Goal: Task Accomplishment & Management: Manage account settings

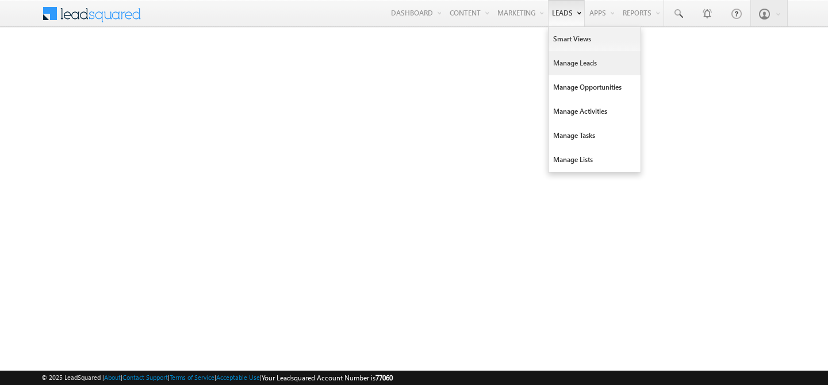
click at [564, 64] on link "Manage Leads" at bounding box center [594, 63] width 92 height 24
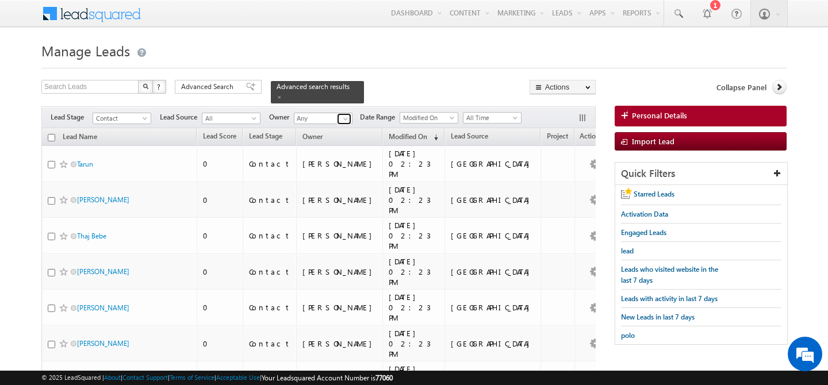
click at [348, 114] on span at bounding box center [345, 118] width 9 height 9
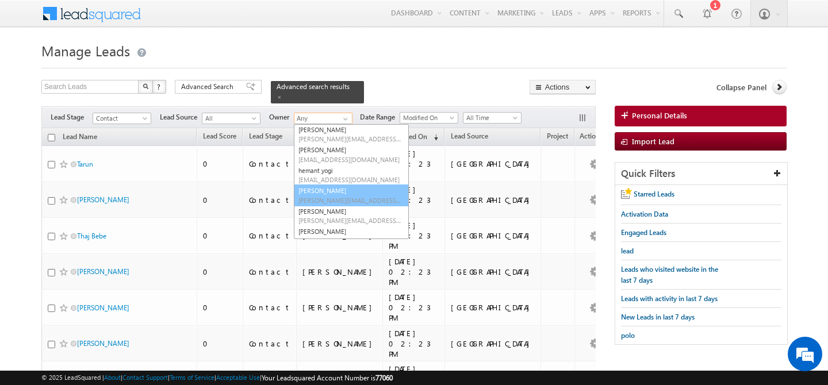
scroll to position [106, 0]
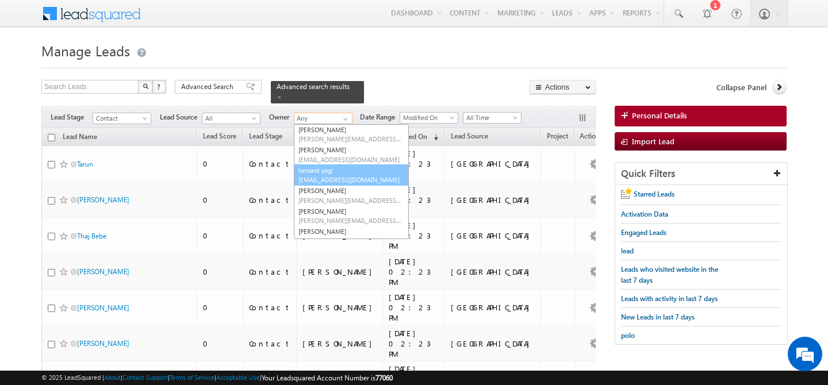
click at [351, 165] on link "hemant yogi hemant.yogi@indglobal.ae" at bounding box center [351, 175] width 115 height 22
type input "hemant yogi"
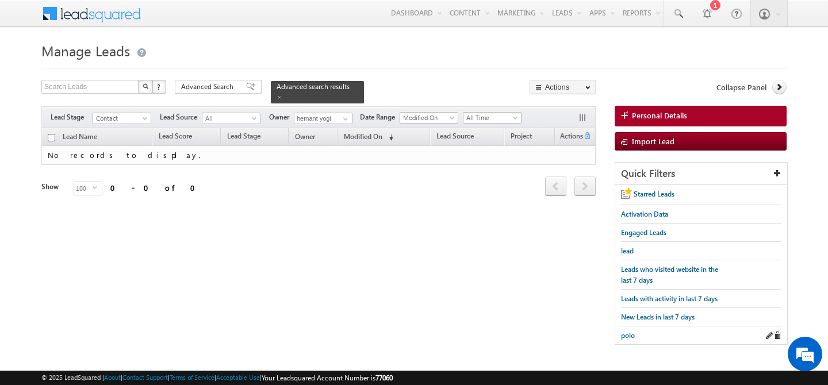
click at [639, 332] on div "polo" at bounding box center [701, 335] width 160 height 18
click at [766, 332] on span at bounding box center [768, 336] width 8 height 8
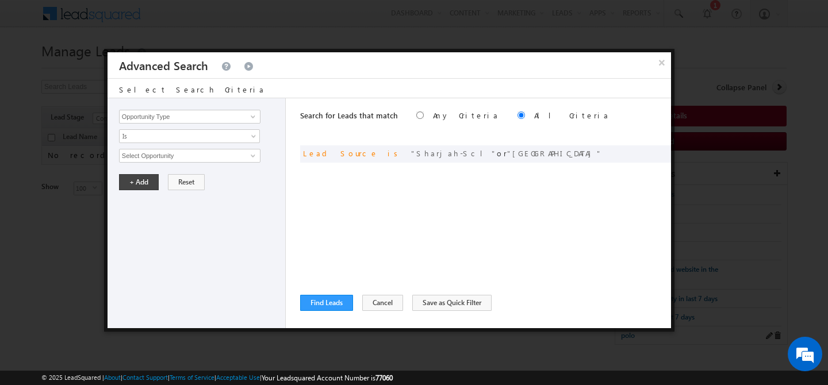
scroll to position [0, 0]
click at [333, 299] on button "Find Leads" at bounding box center [326, 303] width 53 height 16
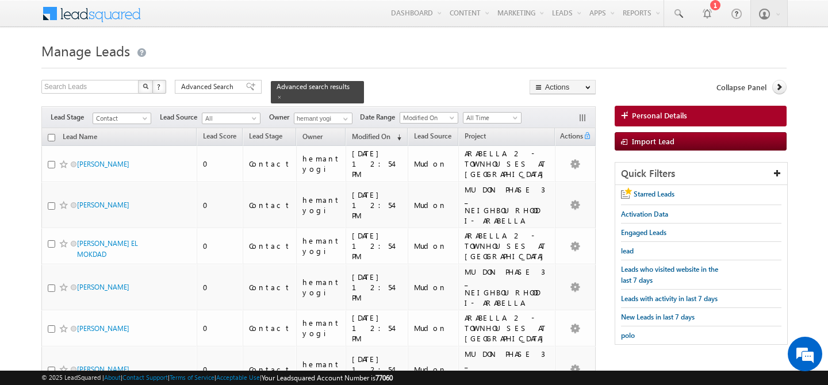
click at [52, 134] on input "checkbox" at bounding box center [51, 137] width 7 height 7
checkbox input "true"
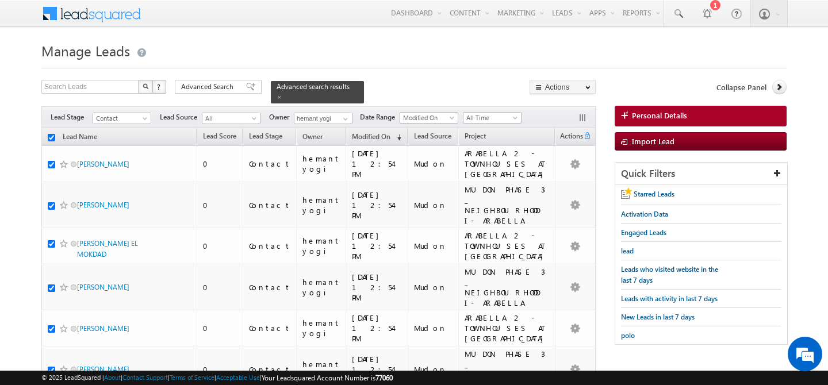
checkbox input "true"
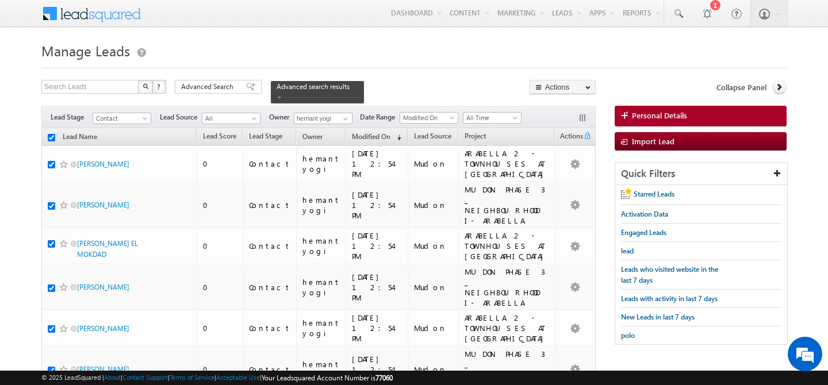
checkbox input "true"
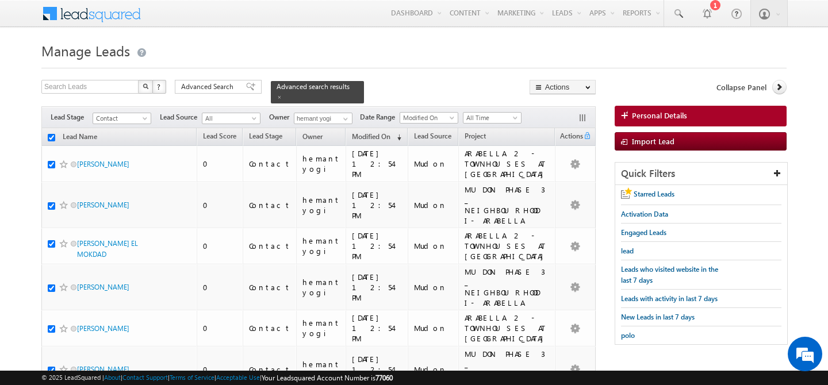
checkbox input "true"
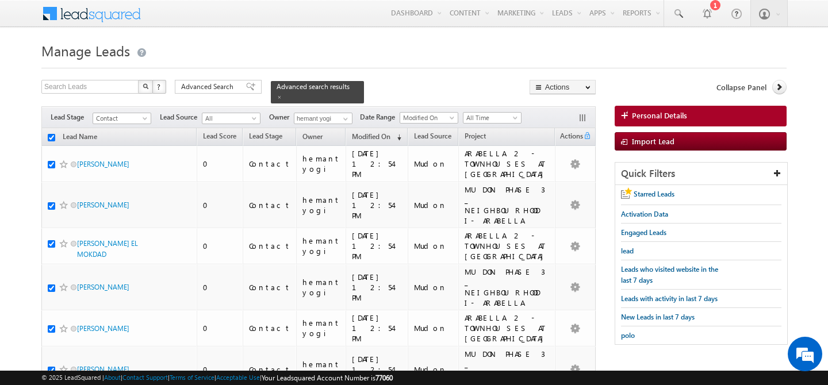
checkbox input "true"
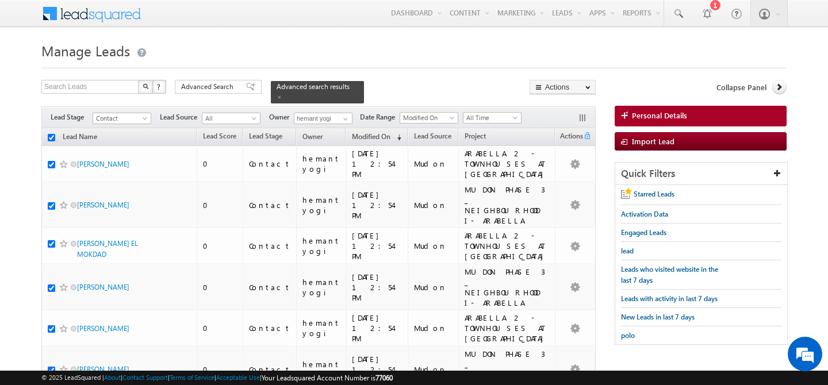
checkbox input "true"
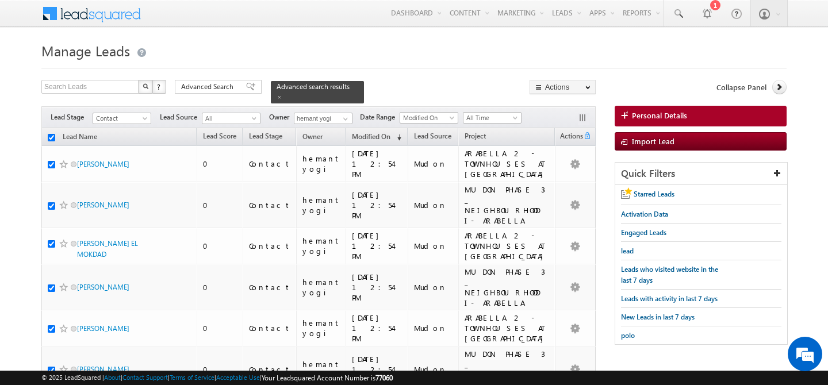
checkbox input "true"
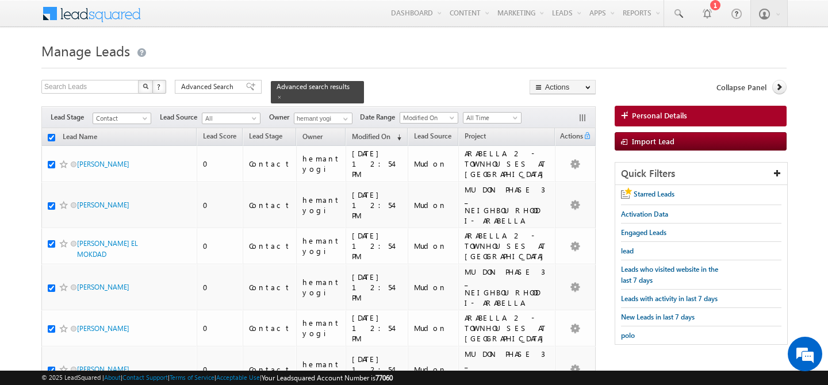
checkbox input "true"
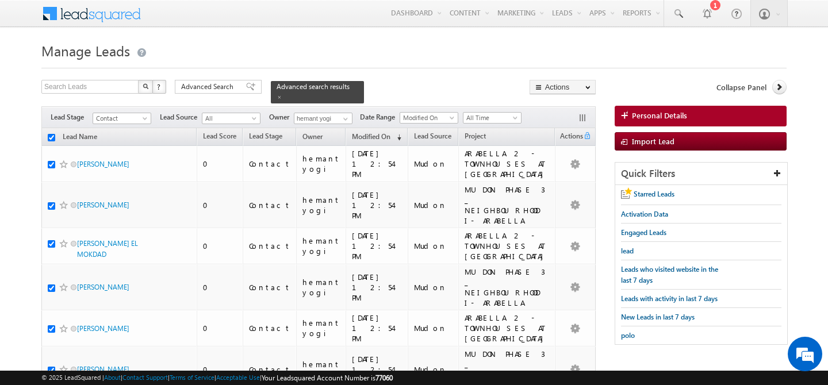
checkbox input "true"
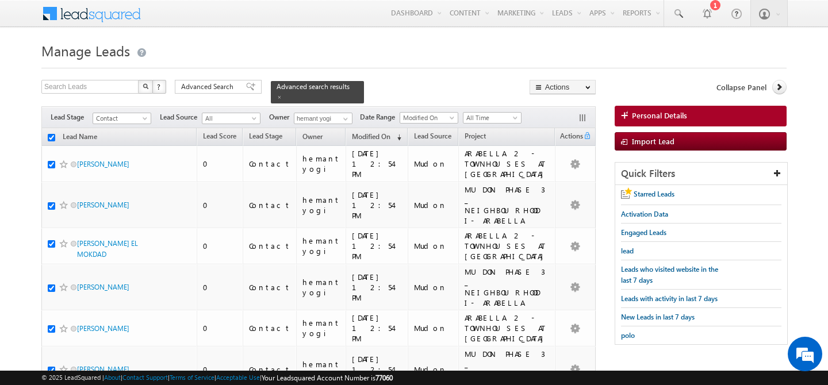
checkbox input "true"
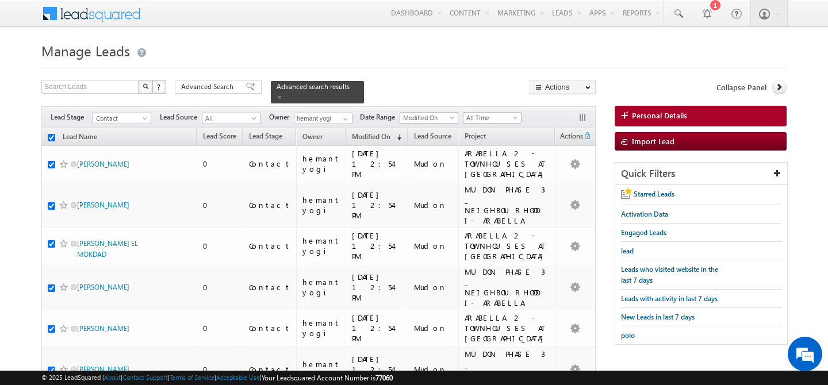
checkbox input "true"
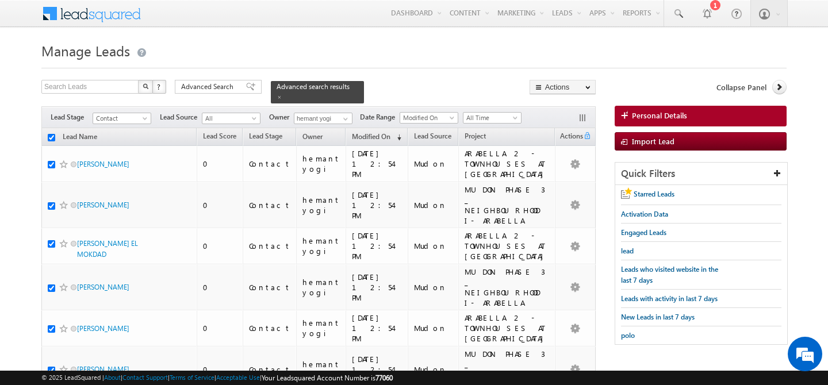
checkbox input "true"
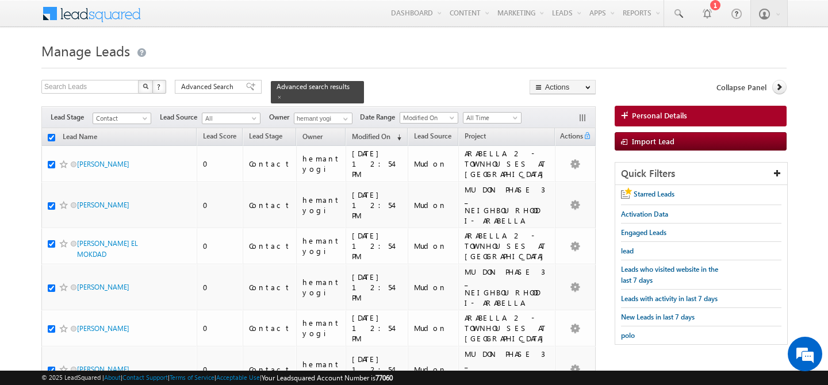
checkbox input "true"
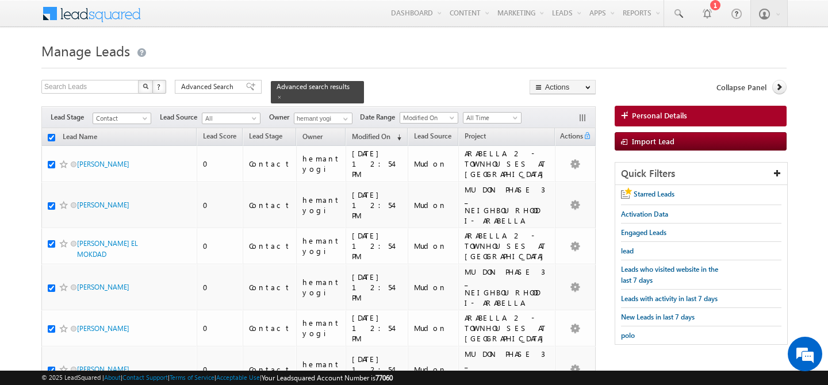
checkbox input "true"
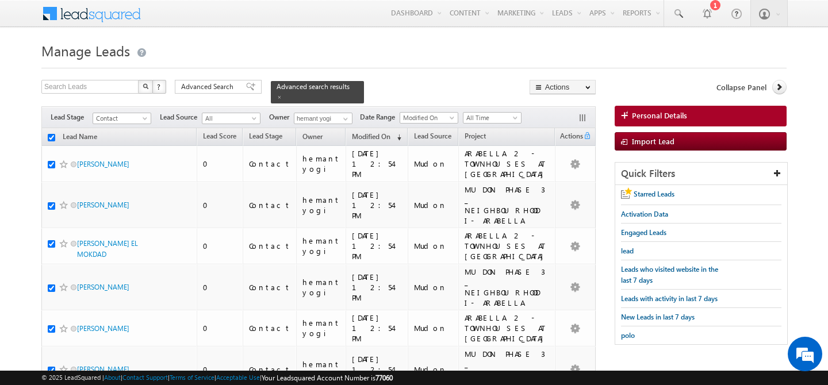
checkbox input "true"
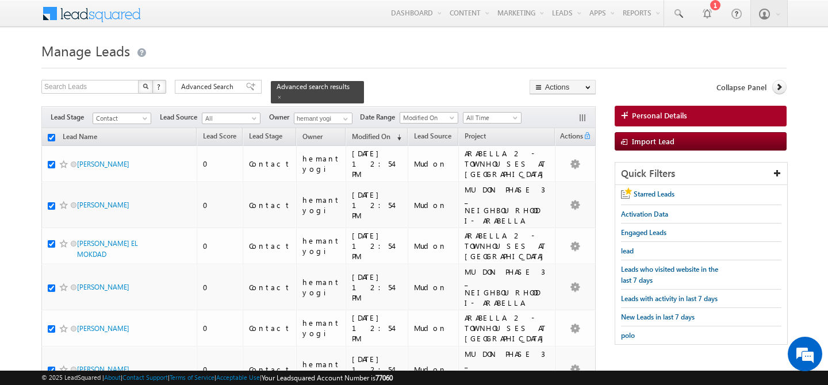
checkbox input "true"
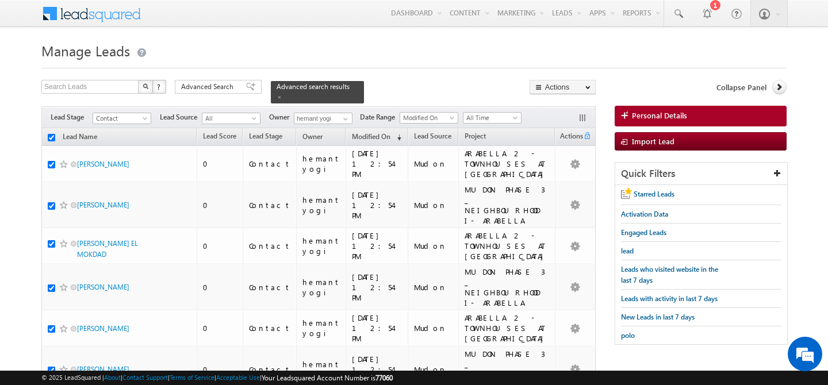
checkbox input "true"
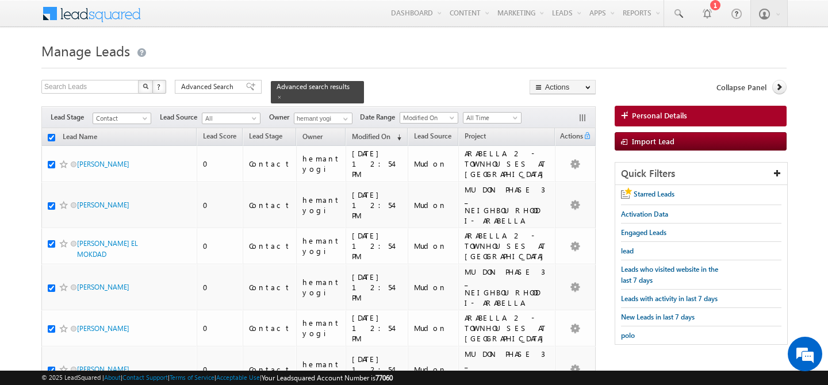
checkbox input "true"
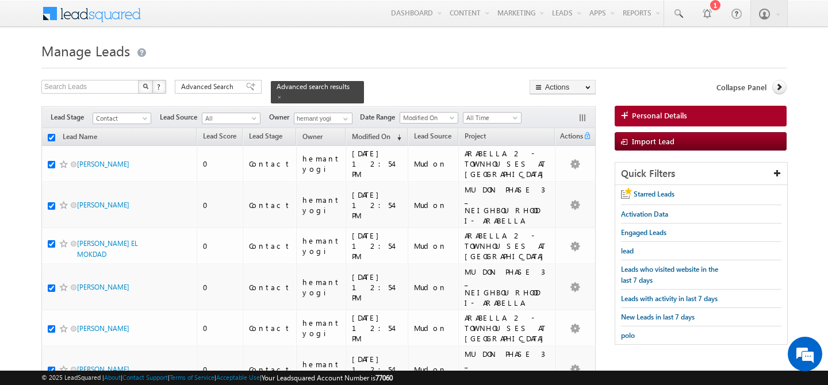
checkbox input "true"
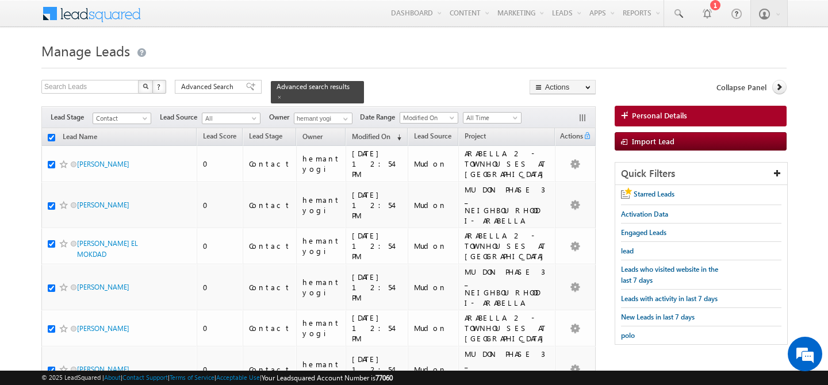
checkbox input "true"
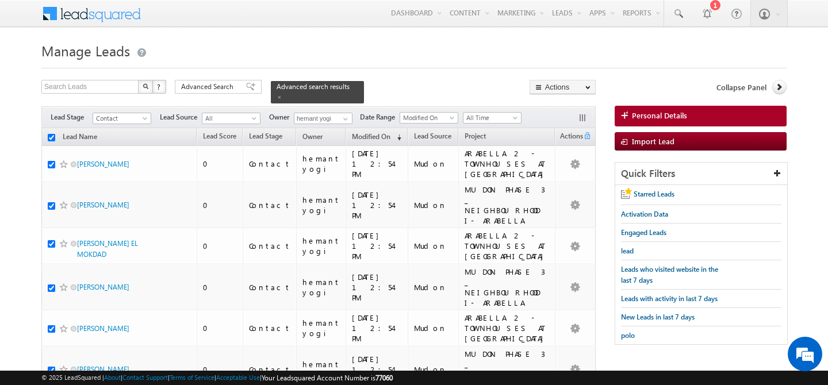
checkbox input "true"
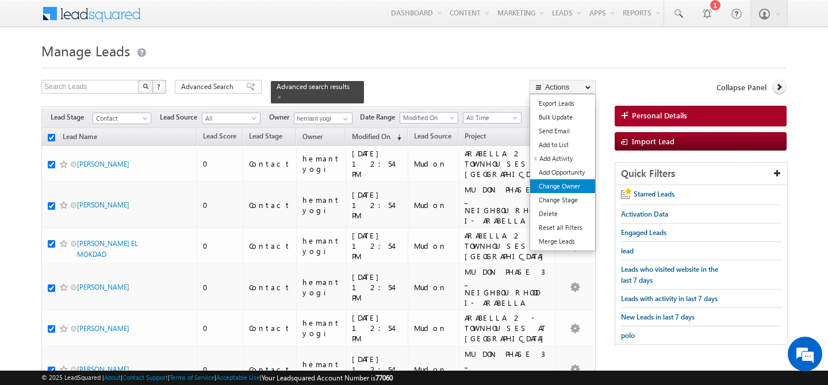
click at [569, 187] on link "Change Owner" at bounding box center [562, 186] width 65 height 14
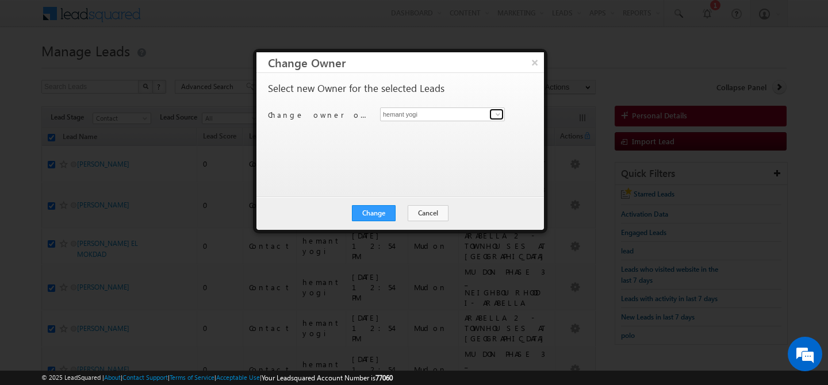
click at [494, 115] on span at bounding box center [497, 114] width 9 height 9
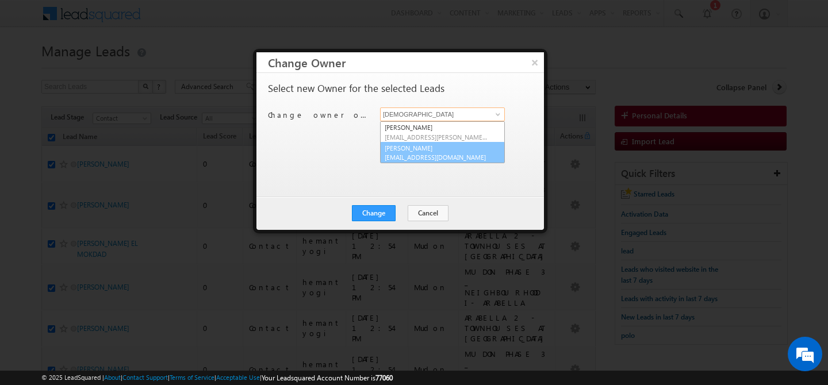
click at [452, 150] on link "Abhishekkumar Singh abhishek.singh@indglobal.ae" at bounding box center [442, 153] width 125 height 22
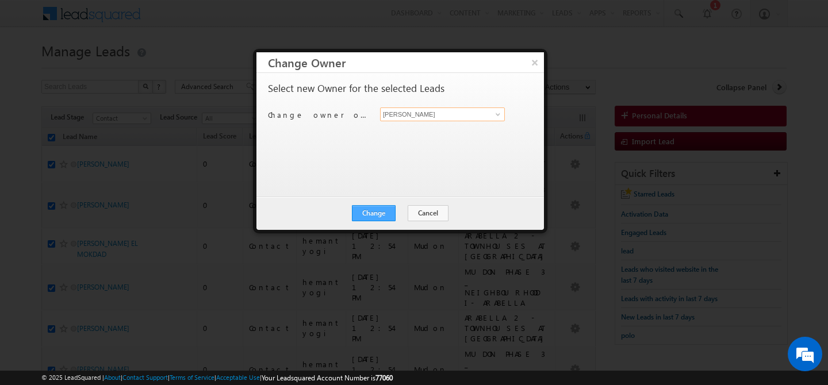
type input "Abhishekkumar Singh"
click at [376, 215] on button "Change" at bounding box center [374, 213] width 44 height 16
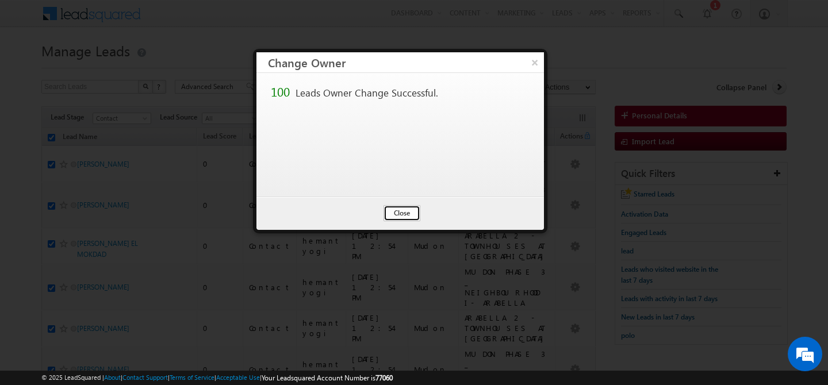
click at [394, 218] on button "Close" at bounding box center [401, 213] width 37 height 16
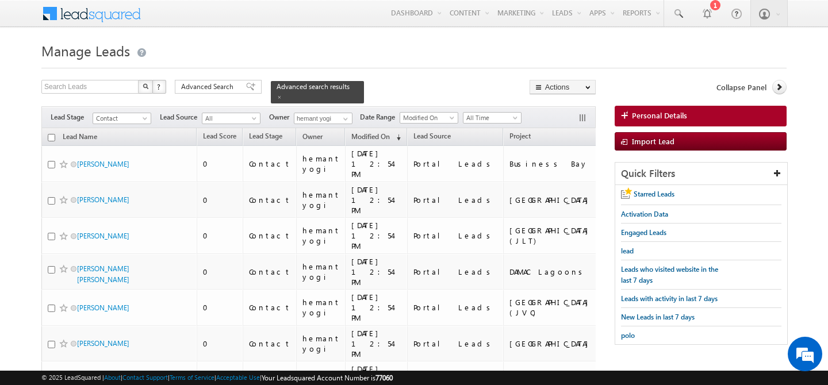
click at [52, 134] on input "checkbox" at bounding box center [51, 137] width 7 height 7
checkbox input "true"
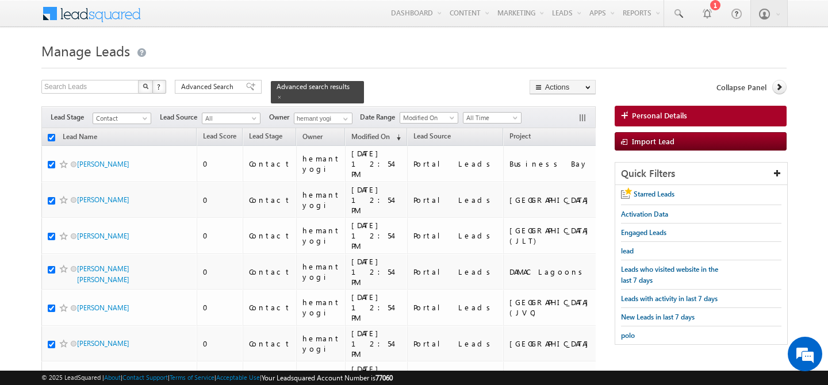
checkbox input "true"
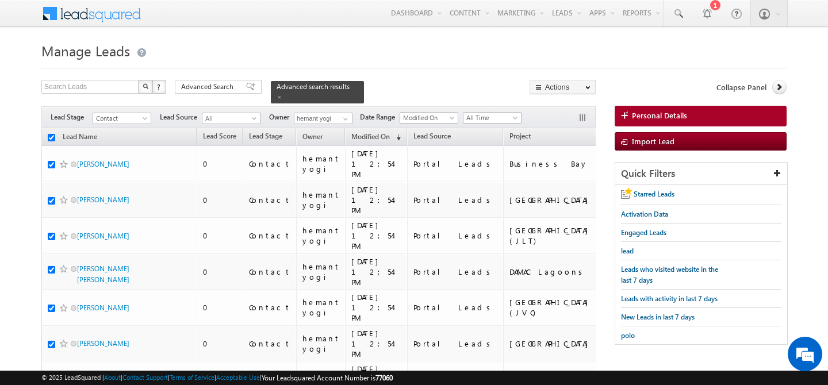
checkbox input "true"
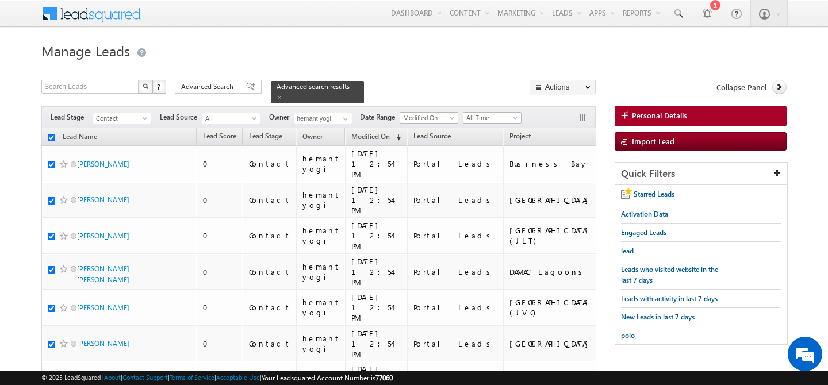
checkbox input "true"
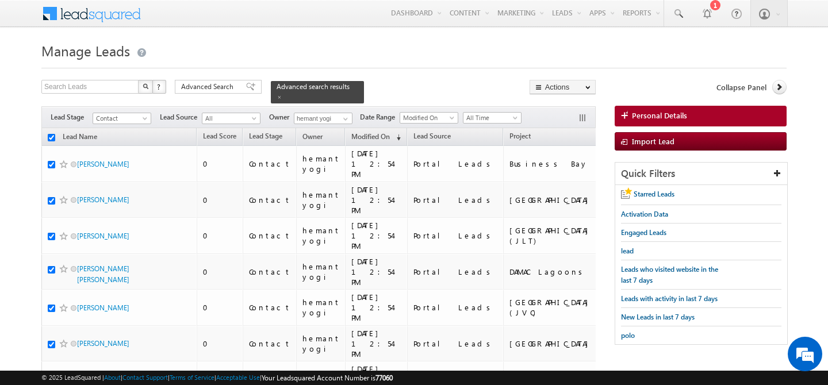
checkbox input "true"
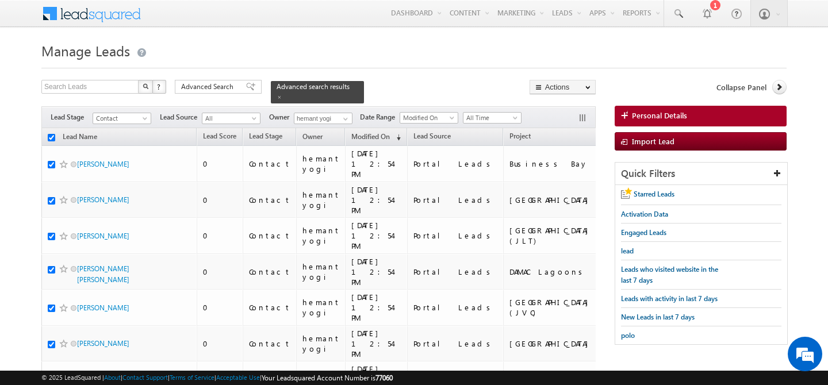
checkbox input "true"
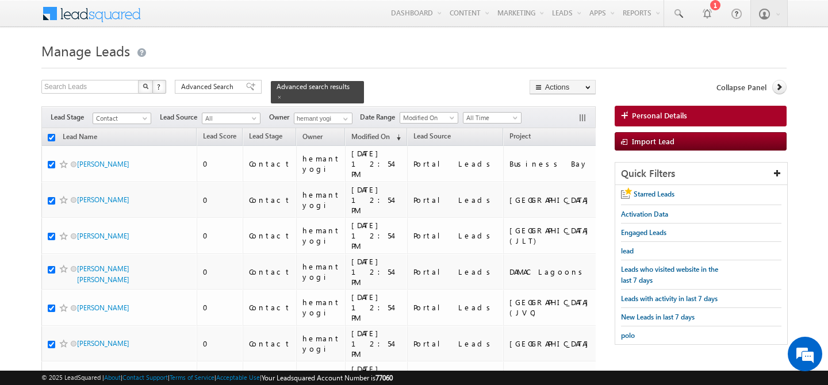
checkbox input "true"
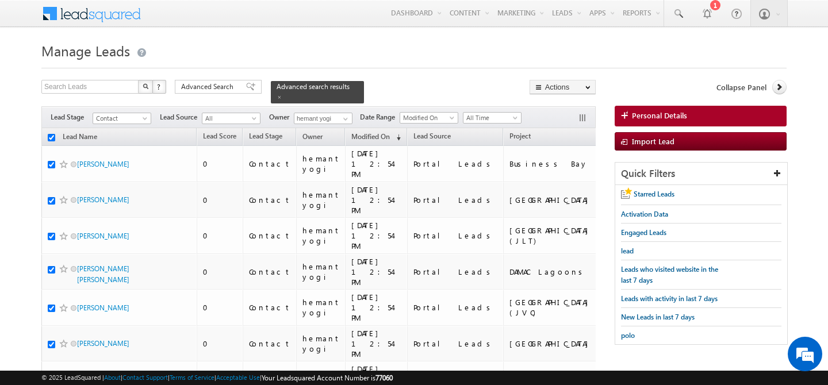
checkbox input "true"
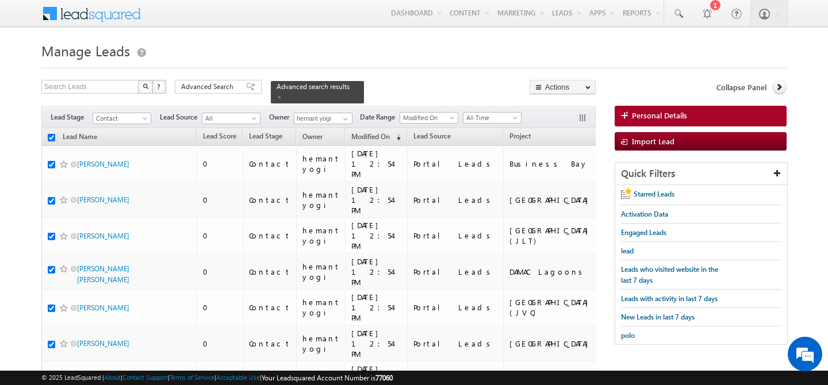
checkbox input "true"
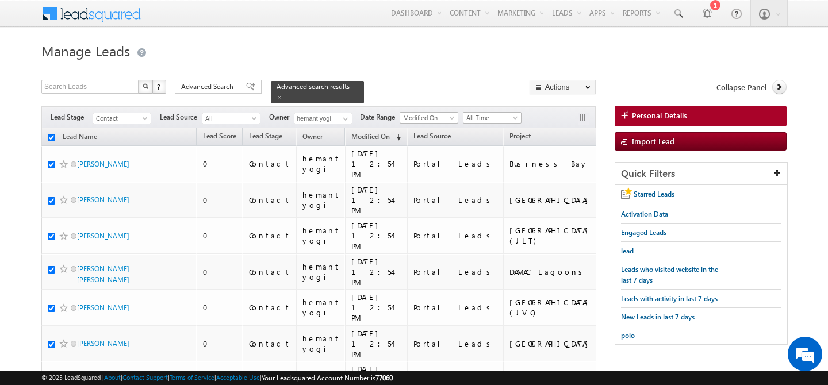
checkbox input "true"
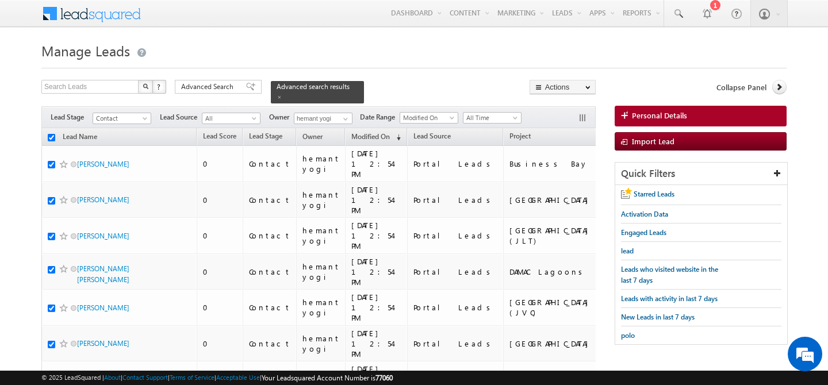
checkbox input "true"
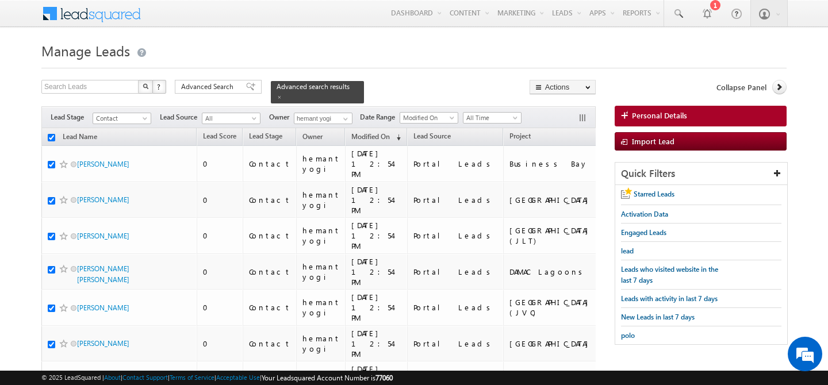
checkbox input "true"
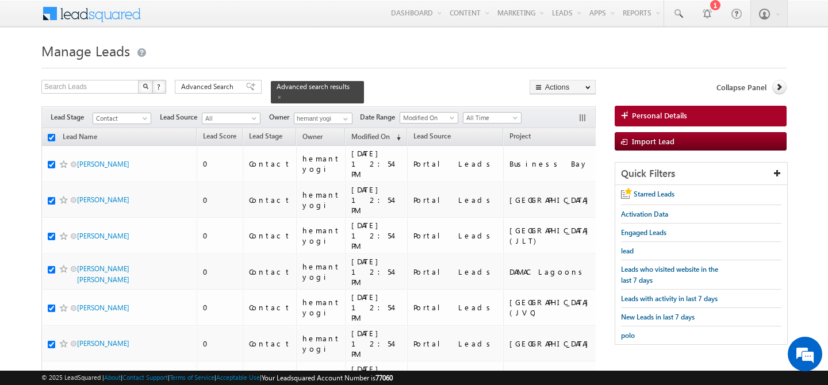
checkbox input "true"
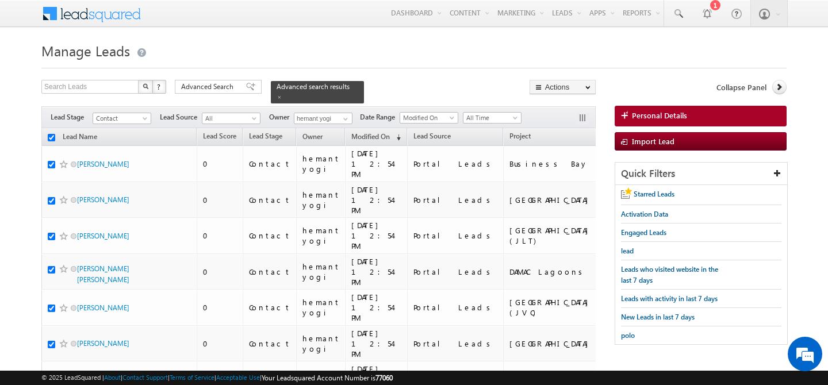
checkbox input "true"
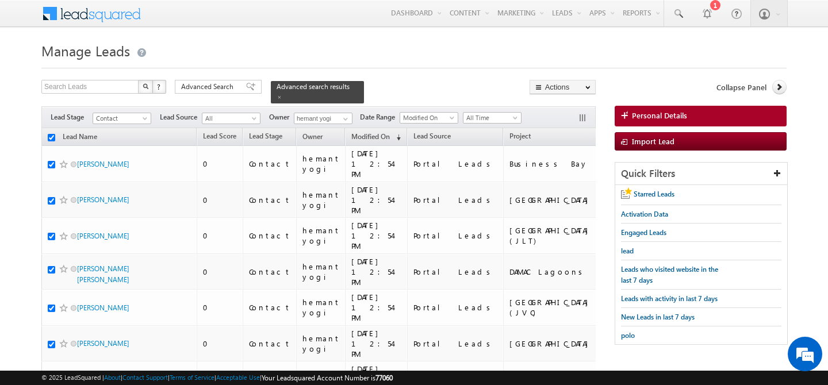
checkbox input "true"
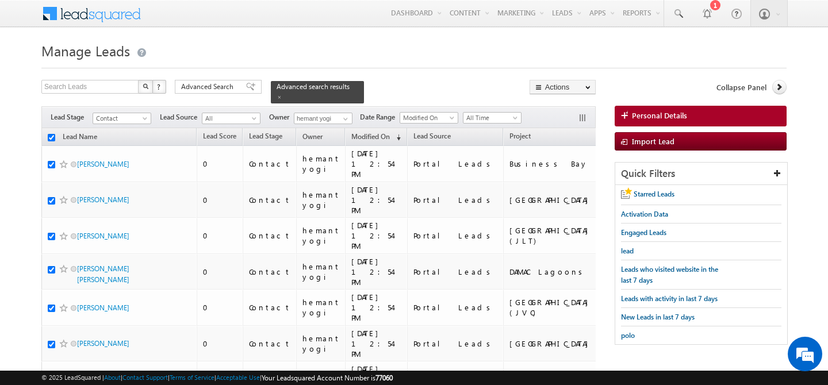
checkbox input "true"
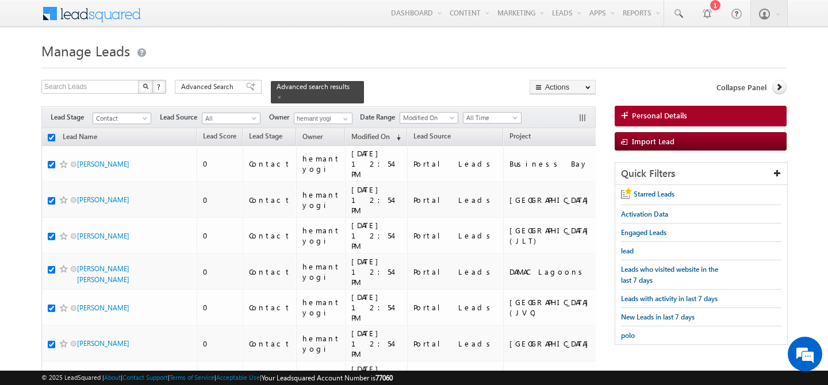
checkbox input "true"
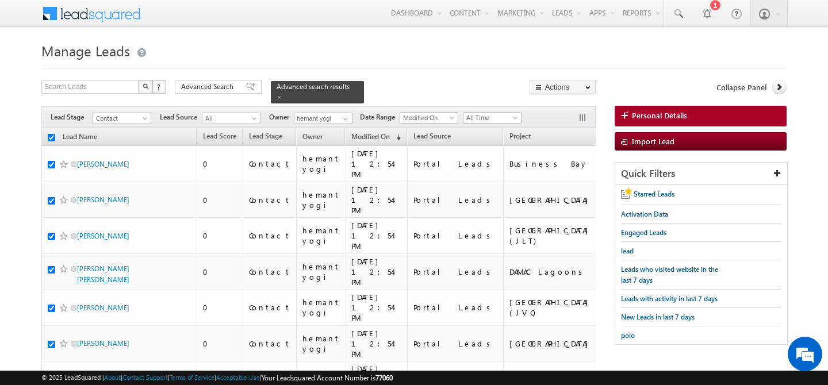
checkbox input "true"
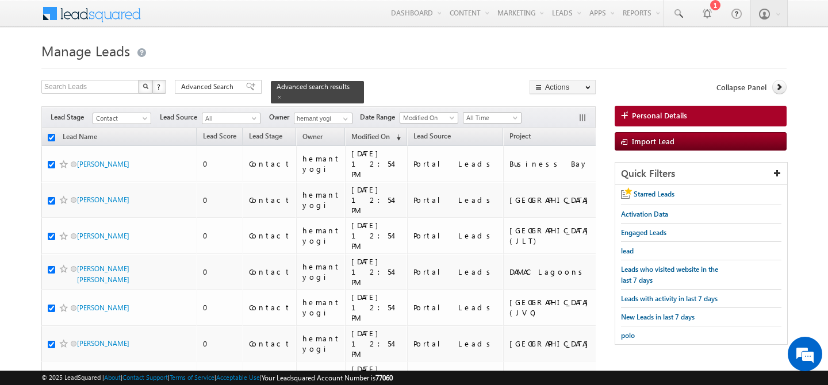
checkbox input "true"
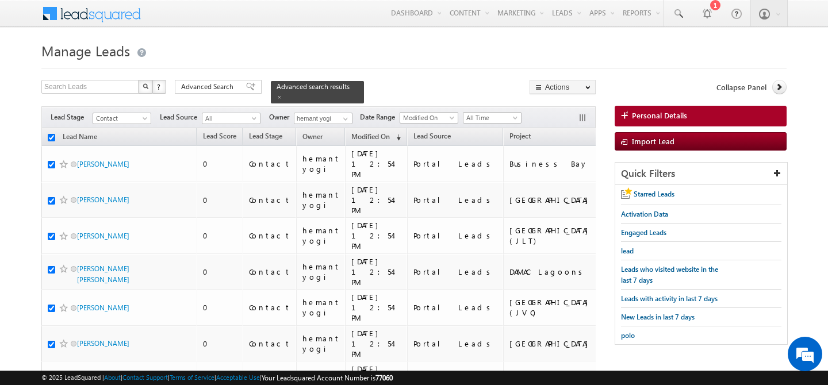
checkbox input "true"
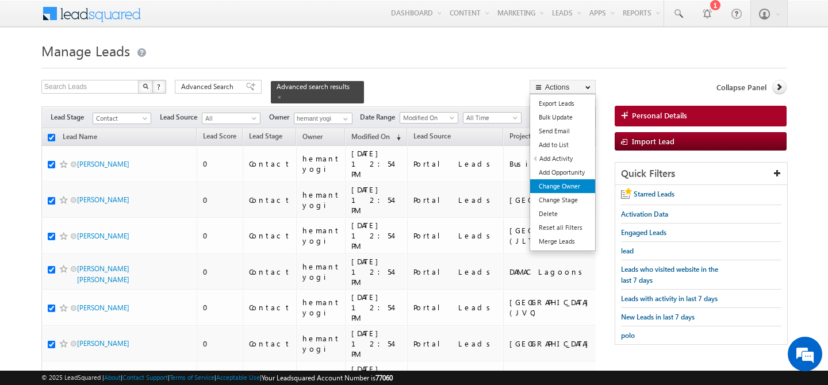
click at [569, 185] on link "Change Owner" at bounding box center [562, 186] width 65 height 14
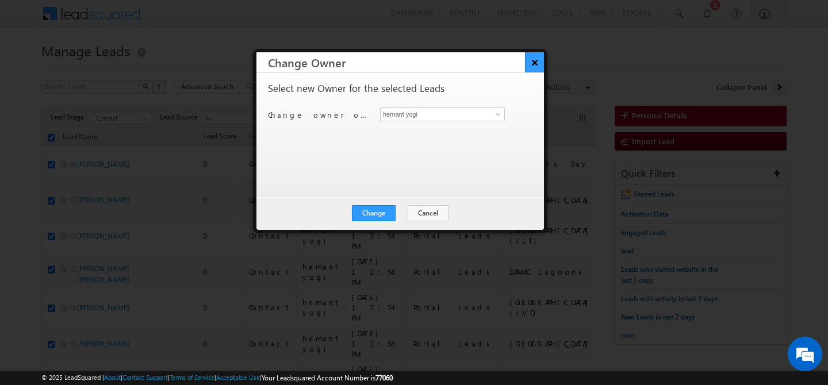
click at [535, 64] on button "×" at bounding box center [534, 62] width 19 height 20
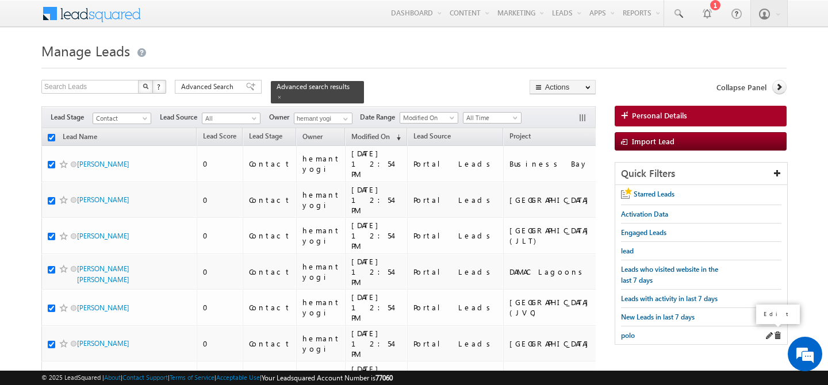
click at [770, 332] on span at bounding box center [768, 336] width 8 height 8
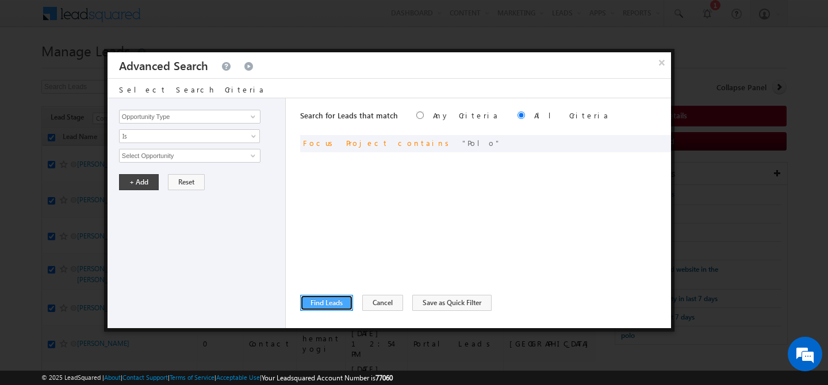
click at [325, 296] on button "Find Leads" at bounding box center [326, 303] width 53 height 16
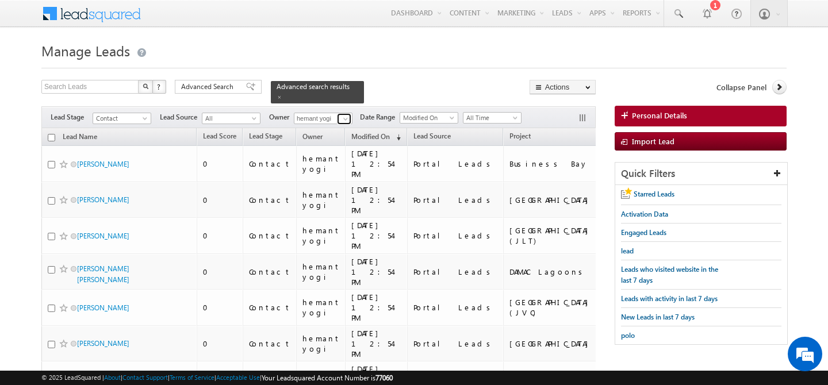
click at [348, 114] on span at bounding box center [345, 118] width 9 height 9
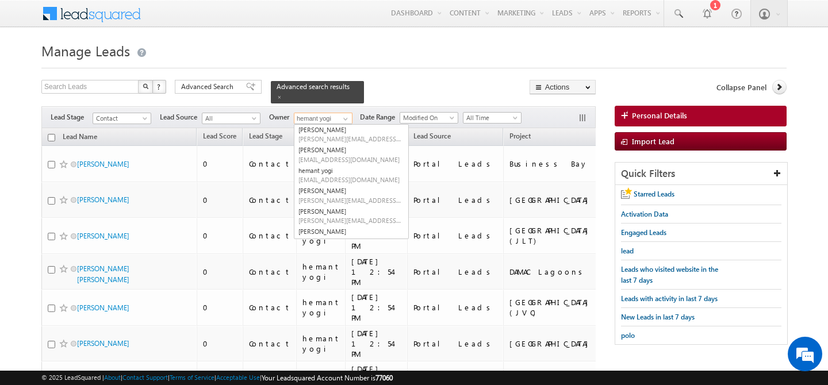
scroll to position [105, 0]
click at [211, 83] on span "Advanced Search" at bounding box center [209, 87] width 56 height 10
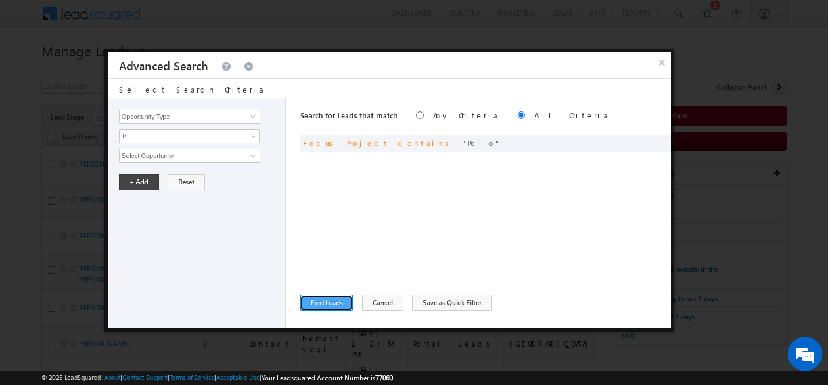
click at [312, 302] on button "Find Leads" at bounding box center [326, 303] width 53 height 16
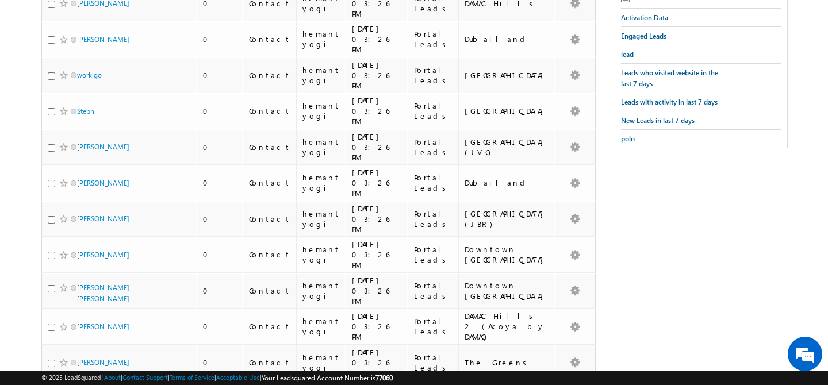
scroll to position [0, 0]
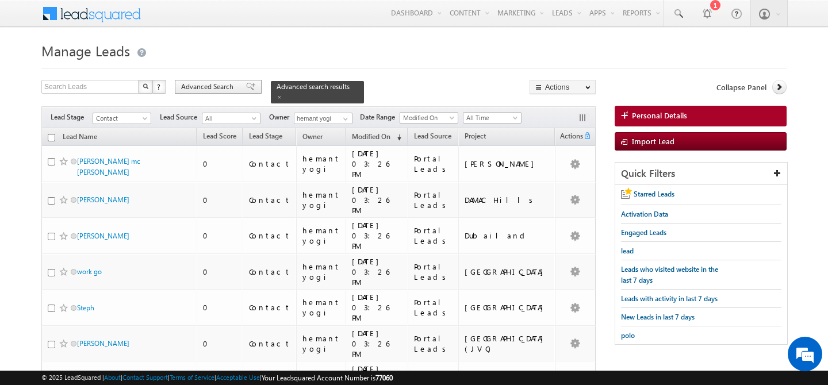
click at [214, 86] on span "Advanced Search" at bounding box center [209, 87] width 56 height 10
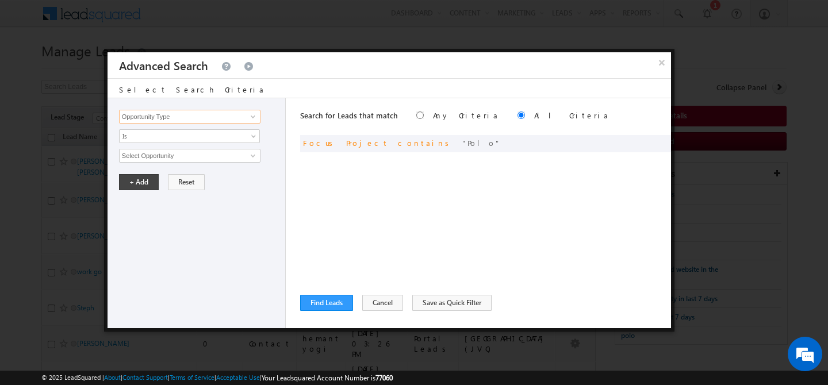
click at [240, 122] on input "Opportunity Type" at bounding box center [189, 117] width 141 height 14
click at [205, 143] on link "Lead Source" at bounding box center [189, 140] width 141 height 13
click at [193, 140] on span "Is" at bounding box center [182, 136] width 125 height 10
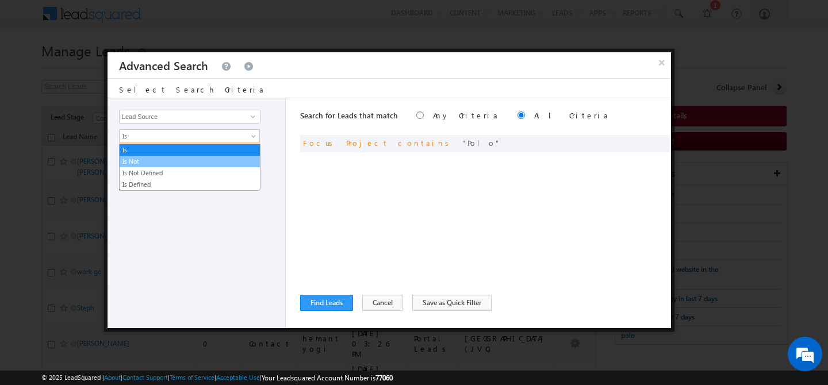
click at [154, 159] on link "Is Not" at bounding box center [190, 161] width 140 height 10
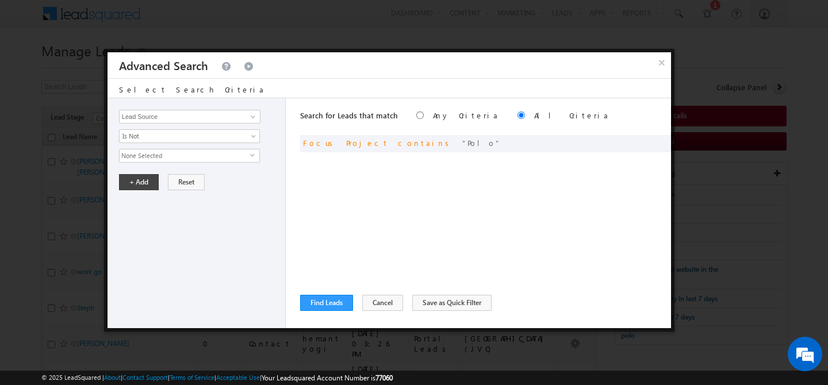
click at [159, 156] on span "None Selected" at bounding box center [185, 155] width 130 height 13
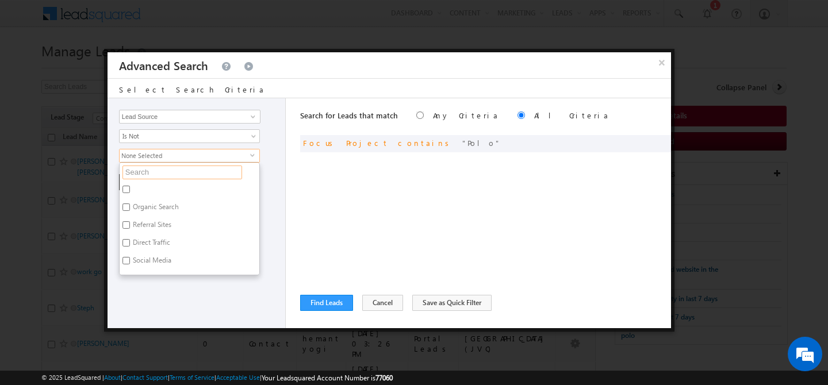
click at [158, 171] on input "text" at bounding box center [182, 173] width 120 height 14
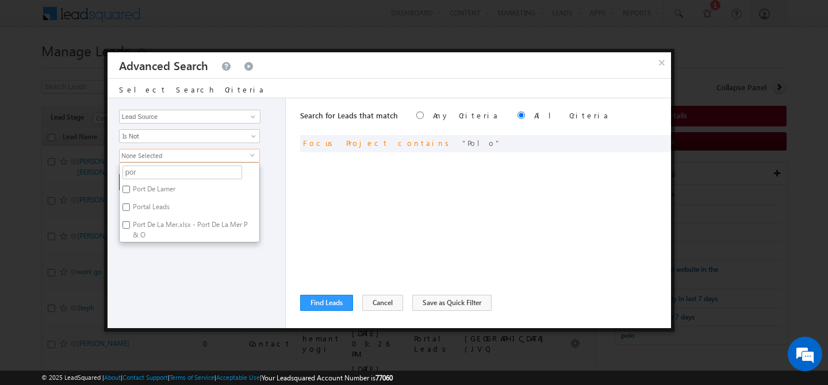
click at [139, 205] on label "Portal Leads" at bounding box center [150, 209] width 61 height 18
click at [130, 205] on input "Portal Leads" at bounding box center [125, 206] width 7 height 7
click at [171, 275] on div "Opportunity Type Lead Activity Task Sales Group Prospect Id Address 1 Address 2…" at bounding box center [196, 213] width 178 height 230
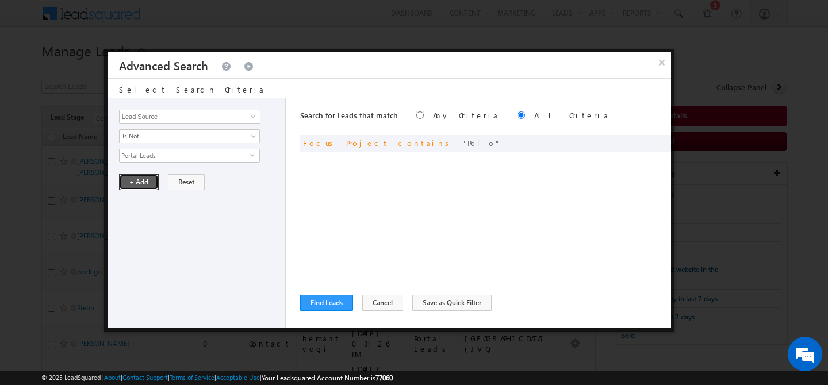
click at [133, 180] on button "+ Add" at bounding box center [139, 182] width 40 height 16
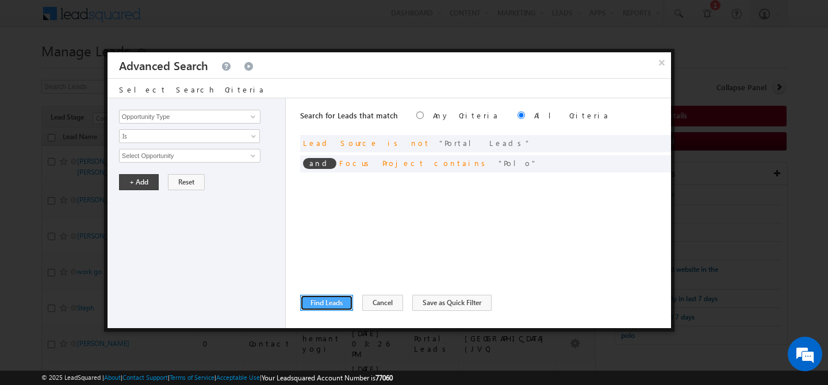
click at [316, 304] on button "Find Leads" at bounding box center [326, 303] width 53 height 16
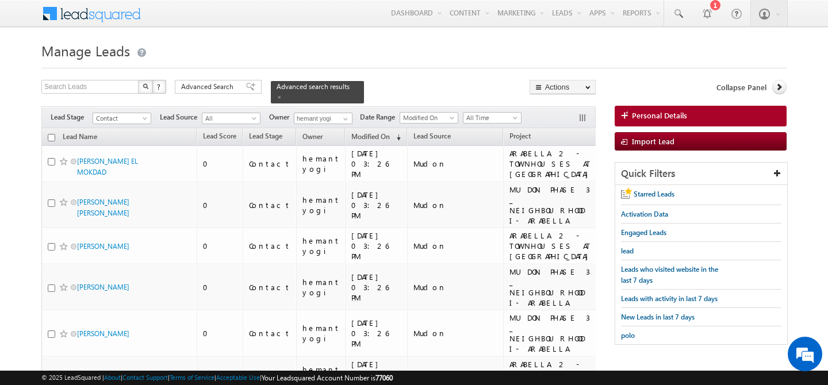
click at [193, 41] on h1 "Manage Leads" at bounding box center [413, 50] width 745 height 22
click at [52, 134] on input "checkbox" at bounding box center [51, 137] width 7 height 7
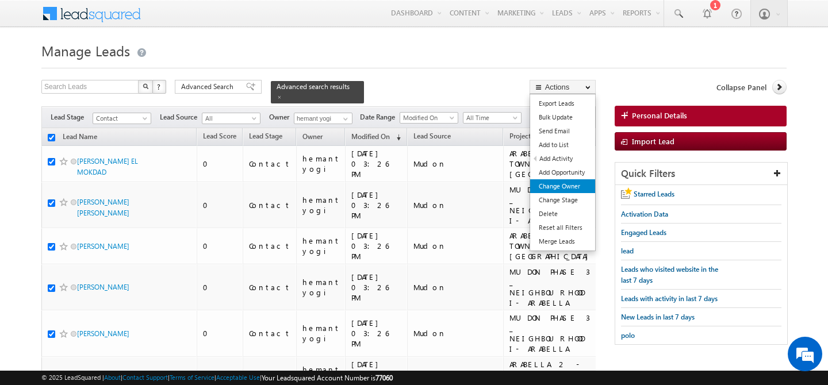
click at [557, 184] on link "Change Owner" at bounding box center [562, 186] width 65 height 14
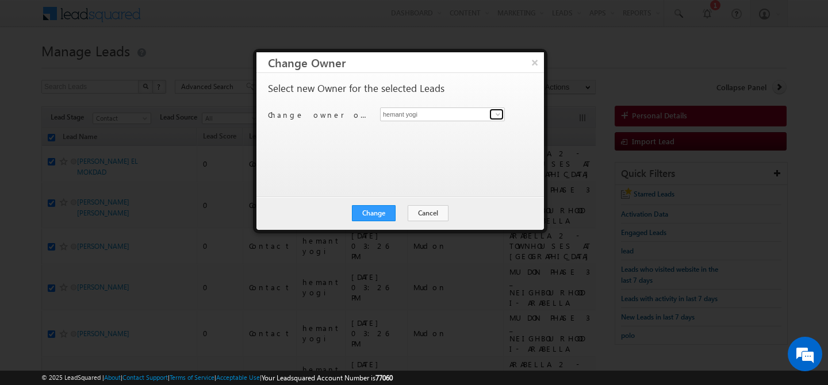
click at [503, 113] on link at bounding box center [496, 114] width 14 height 11
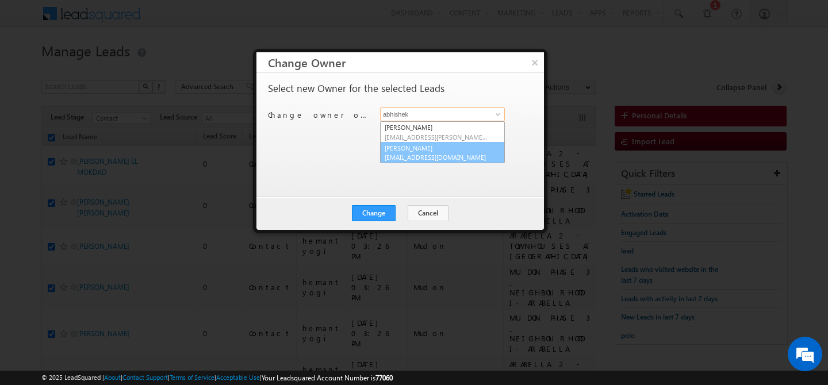
click at [420, 156] on span "abhishek.singh@indglobal.ae" at bounding box center [435, 157] width 103 height 9
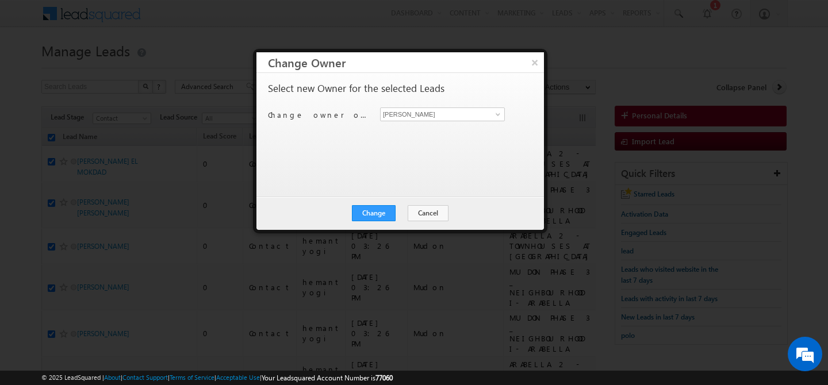
click at [355, 164] on div "Select new Owner for the selected Leads Change owner of 100 leads to hemant yog…" at bounding box center [399, 129] width 262 height 92
click at [370, 221] on div "Change Cancel Close" at bounding box center [399, 213] width 287 height 33
click at [372, 216] on button "Change" at bounding box center [374, 213] width 44 height 16
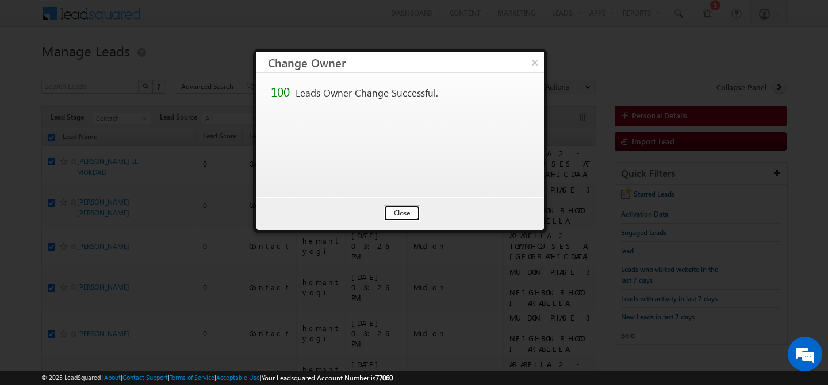
click at [402, 213] on button "Close" at bounding box center [401, 213] width 37 height 16
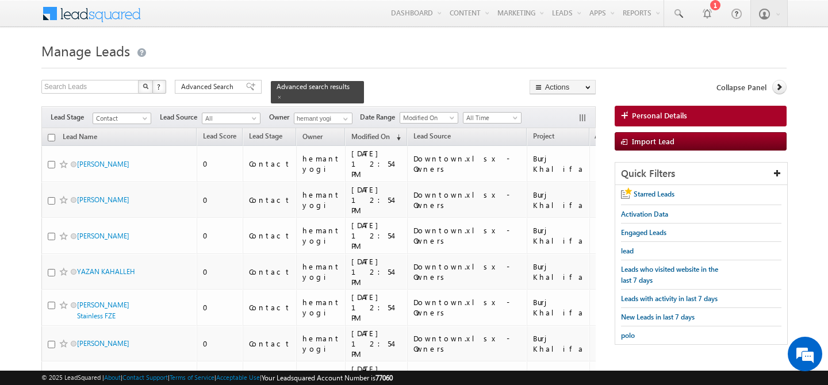
click at [48, 134] on input "checkbox" at bounding box center [51, 137] width 7 height 7
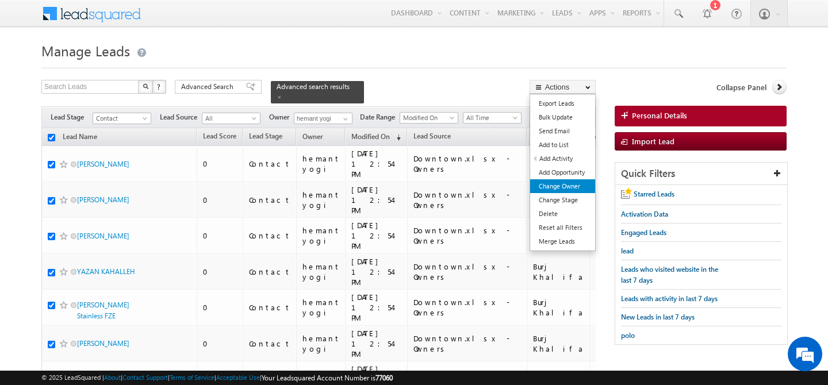
click at [576, 187] on link "Change Owner" at bounding box center [562, 186] width 65 height 14
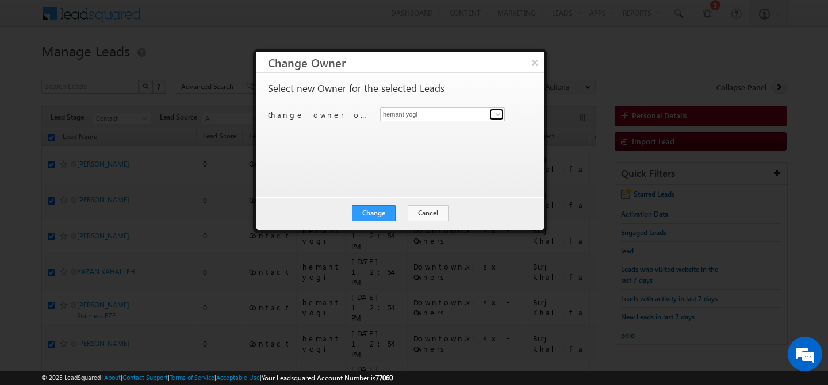
click at [499, 116] on span at bounding box center [497, 114] width 9 height 9
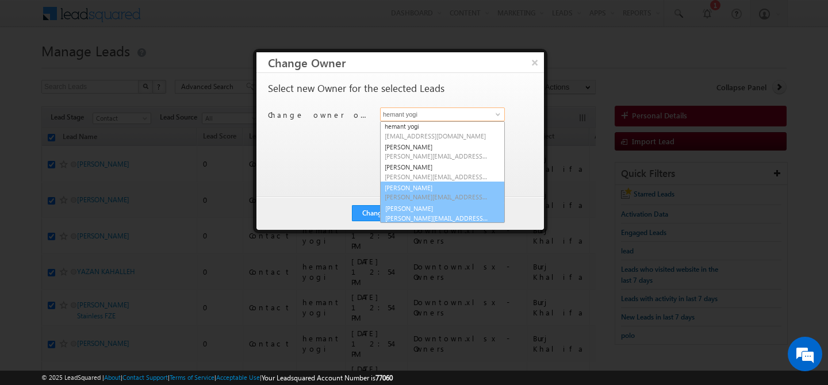
scroll to position [124, 0]
click at [431, 209] on link "shaila shree shaila.shree@indglobal.ae" at bounding box center [442, 212] width 125 height 22
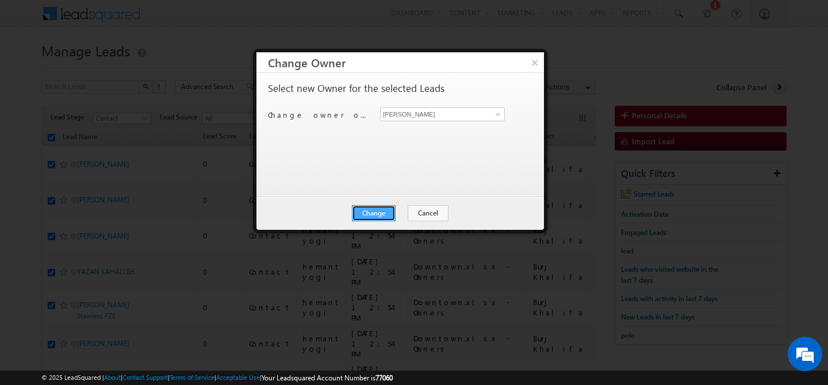
click at [381, 210] on button "Change" at bounding box center [374, 213] width 44 height 16
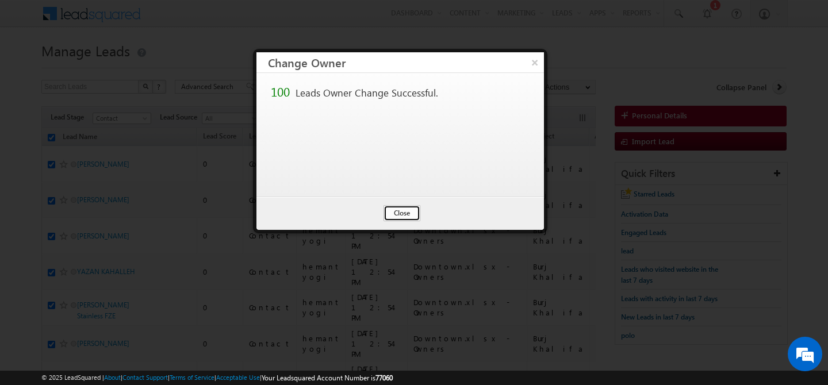
click at [399, 210] on button "Close" at bounding box center [401, 213] width 37 height 16
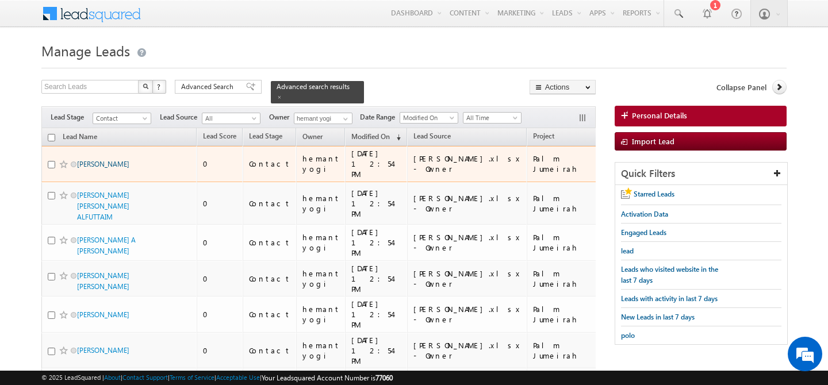
click at [97, 162] on link "HUMAID AHMAD BINDRAI" at bounding box center [103, 164] width 52 height 9
click at [104, 160] on link "HUMAID AHMAD BINDRAI" at bounding box center [103, 164] width 52 height 9
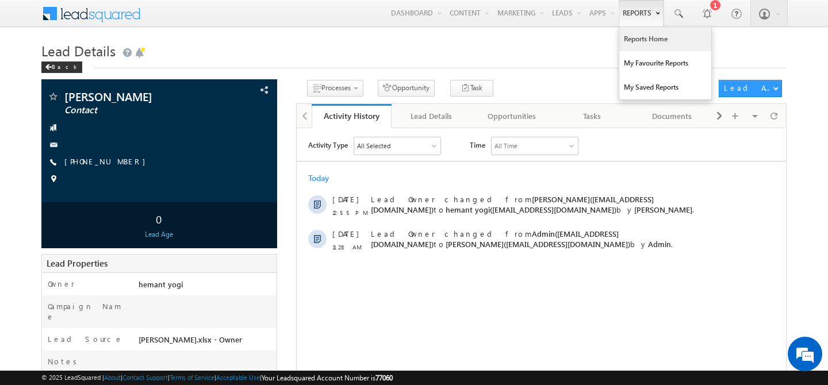
click at [633, 40] on link "Reports Home" at bounding box center [665, 39] width 92 height 24
